Goal: Task Accomplishment & Management: Use online tool/utility

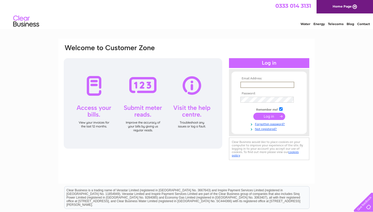
type input "rustythaikitchen@hotmail.com"
click at [269, 116] on input "submit" at bounding box center [269, 116] width 32 height 7
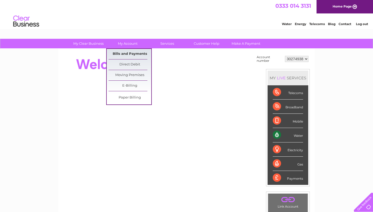
click at [127, 54] on link "Bills and Payments" at bounding box center [129, 54] width 43 height 10
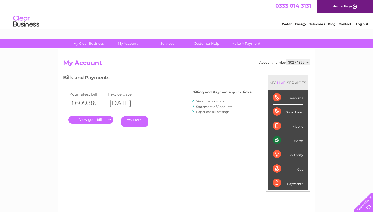
click at [212, 101] on link "View previous bills" at bounding box center [210, 101] width 28 height 4
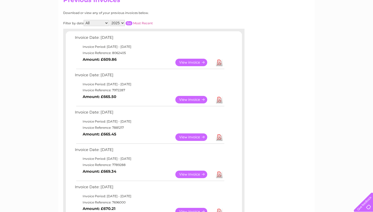
scroll to position [69, 0]
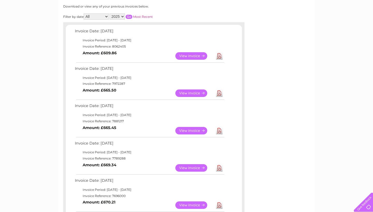
click at [196, 129] on link "View" at bounding box center [194, 131] width 38 height 8
click at [187, 92] on link "View" at bounding box center [194, 94] width 38 height 8
click at [190, 55] on link "View" at bounding box center [194, 56] width 38 height 8
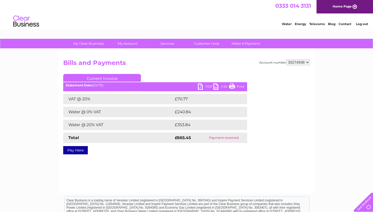
click at [205, 86] on link "PDF" at bounding box center [206, 88] width 16 height 8
click at [202, 87] on link "PDF" at bounding box center [206, 88] width 16 height 8
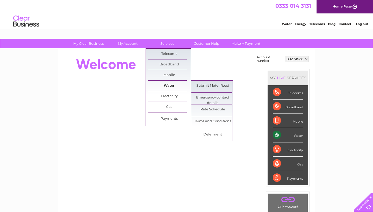
click at [170, 85] on link "Water" at bounding box center [169, 86] width 43 height 10
click at [200, 85] on link "Submit Meter Read" at bounding box center [212, 86] width 43 height 10
